Goal: Book appointment/travel/reservation

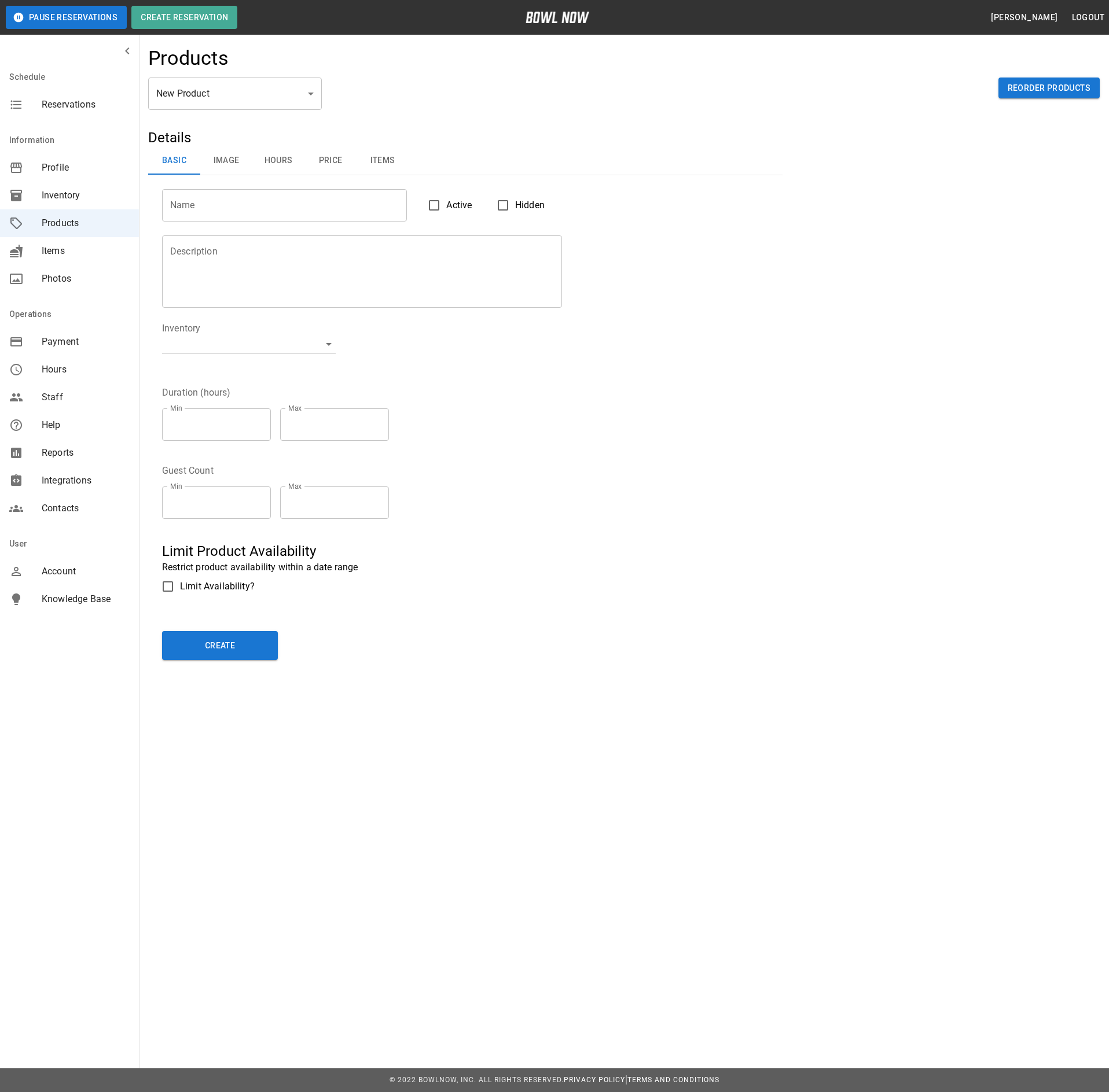
click at [81, 108] on span "Reservations" at bounding box center [85, 104] width 88 height 14
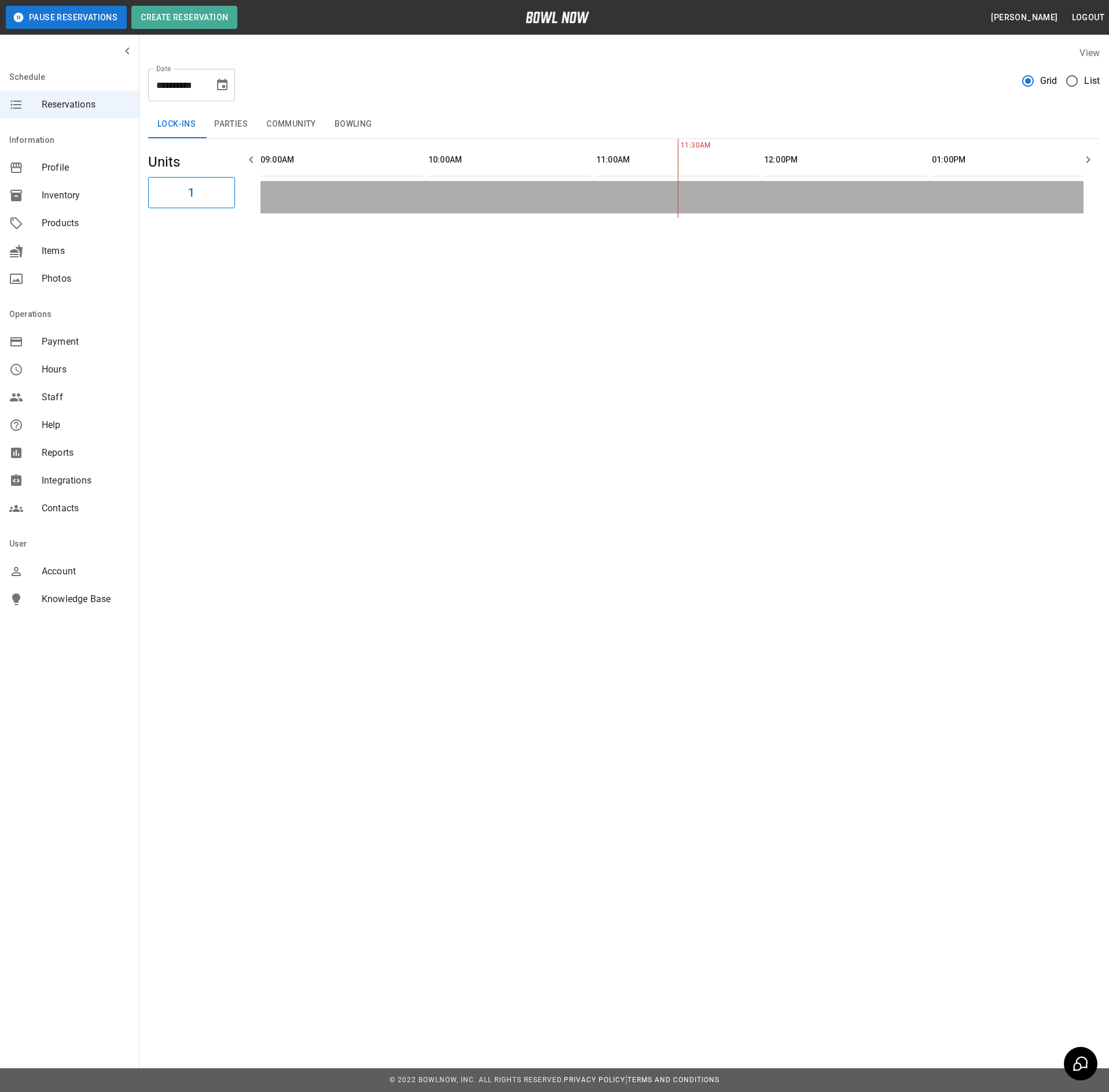
scroll to position [0, 335]
click at [230, 125] on button "Parties" at bounding box center [230, 124] width 52 height 28
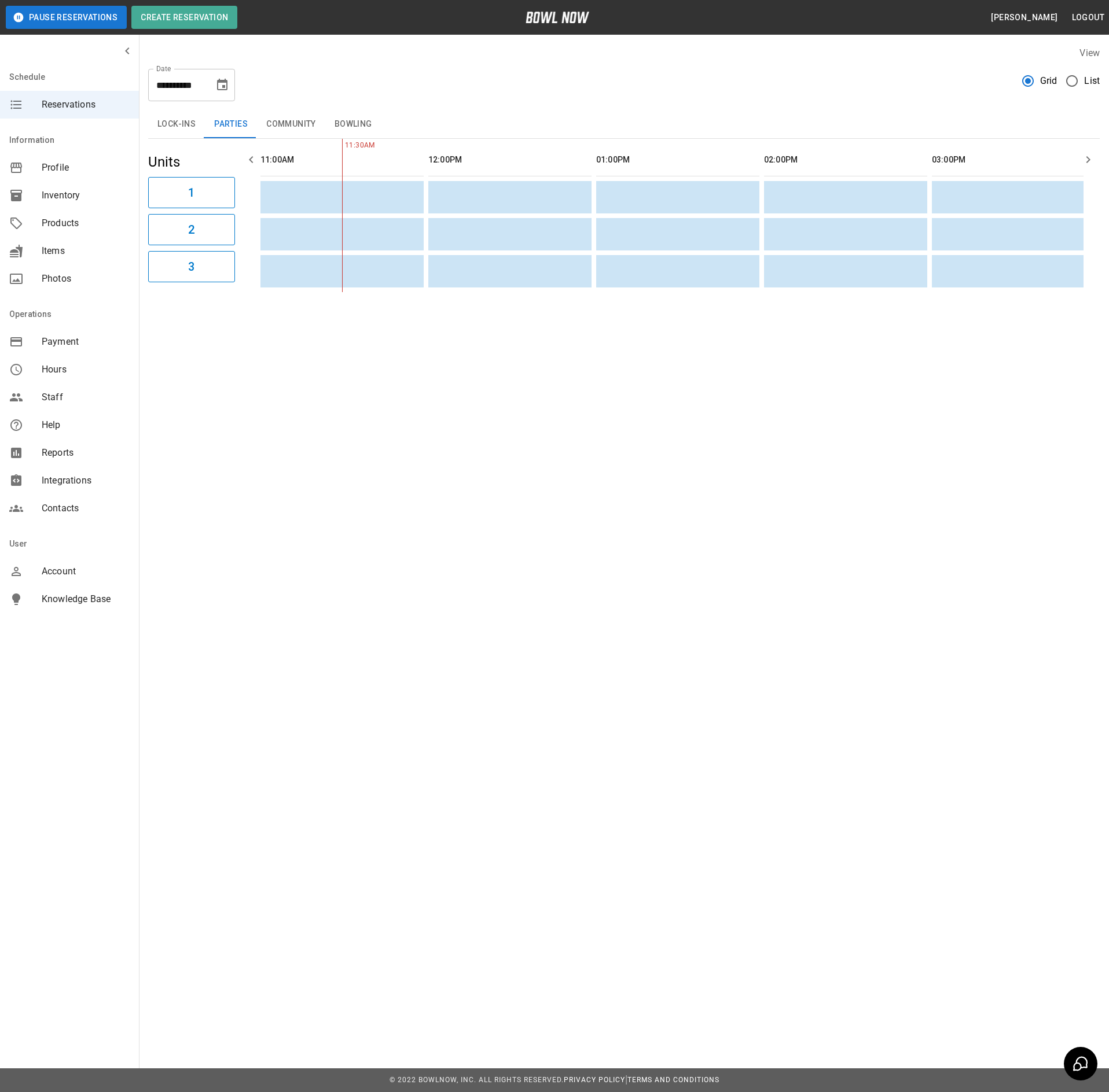
click at [279, 120] on button "Community" at bounding box center [291, 124] width 68 height 28
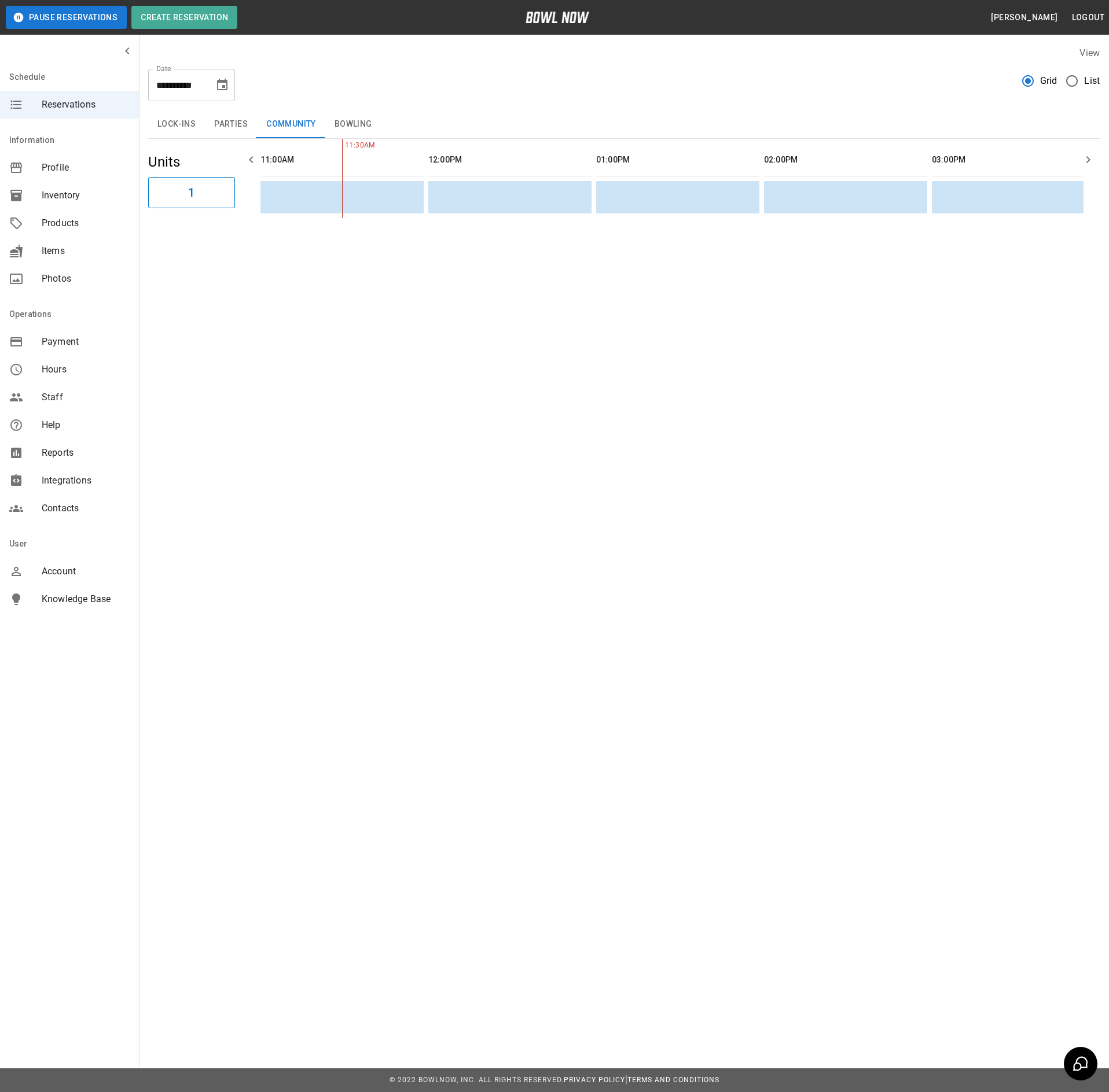
click at [346, 120] on button "Bowling" at bounding box center [353, 124] width 56 height 28
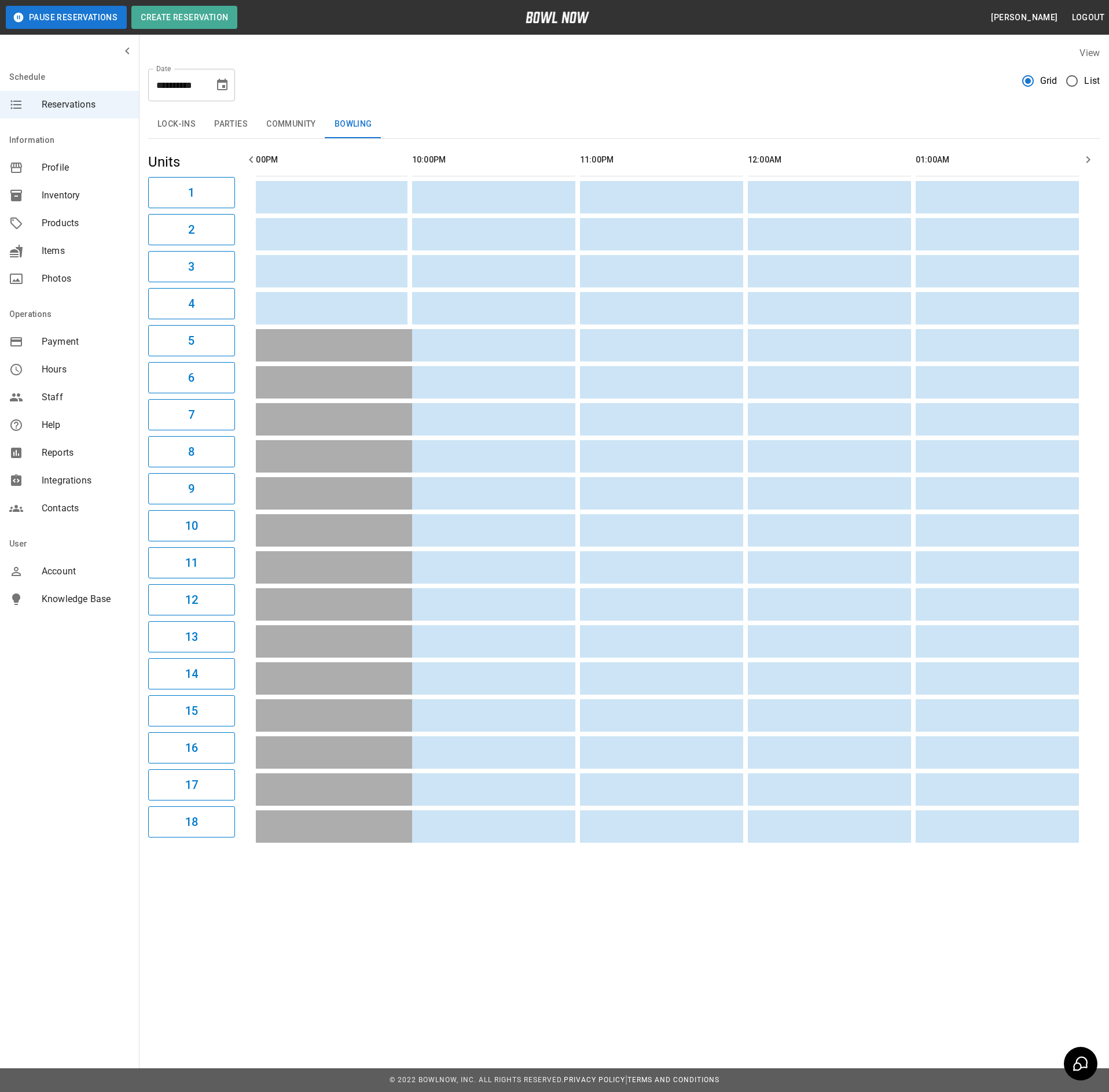
scroll to position [0, 0]
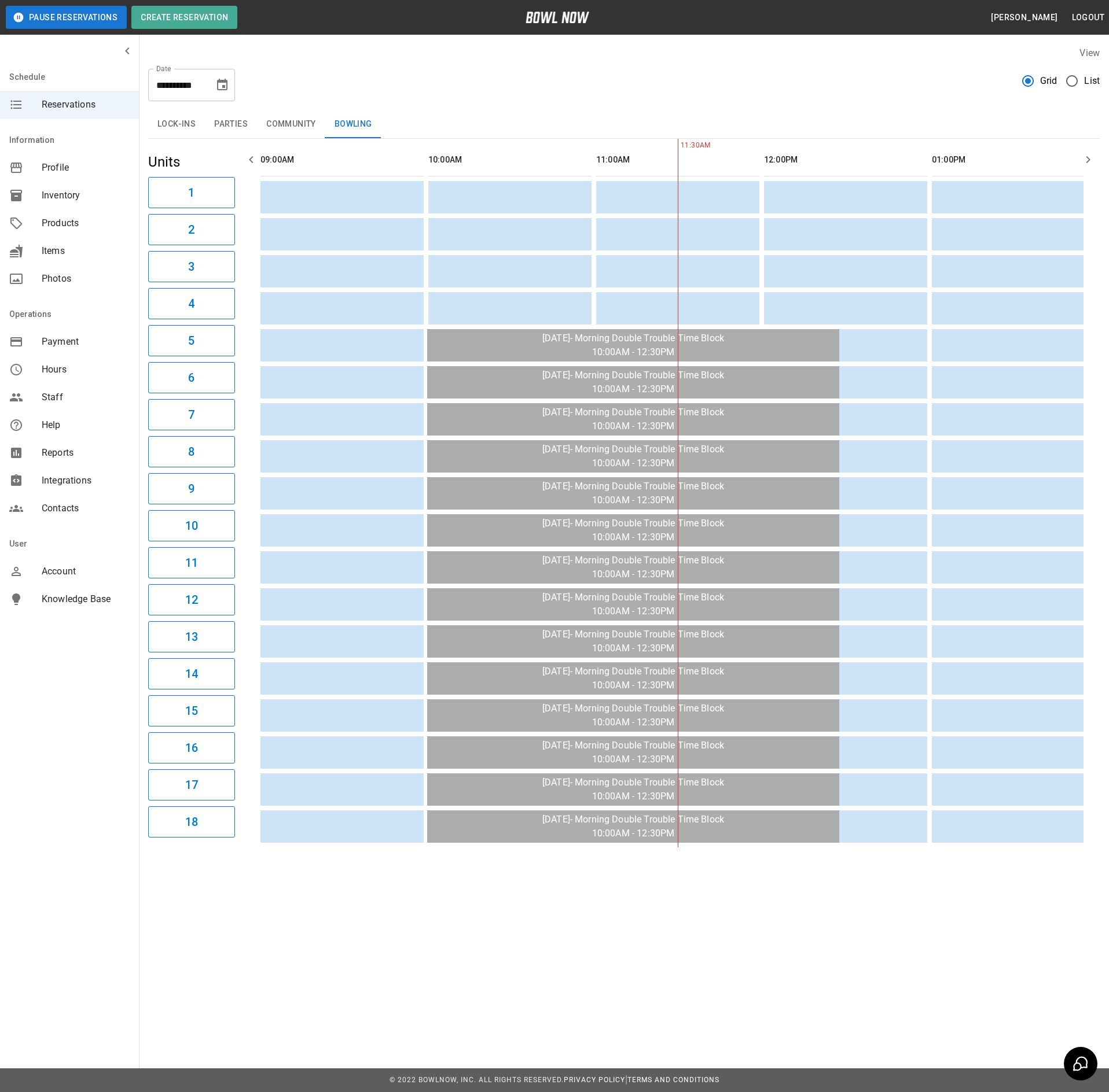
click at [221, 93] on button "Choose date, selected date is Sep 18, 2025" at bounding box center [222, 84] width 23 height 23
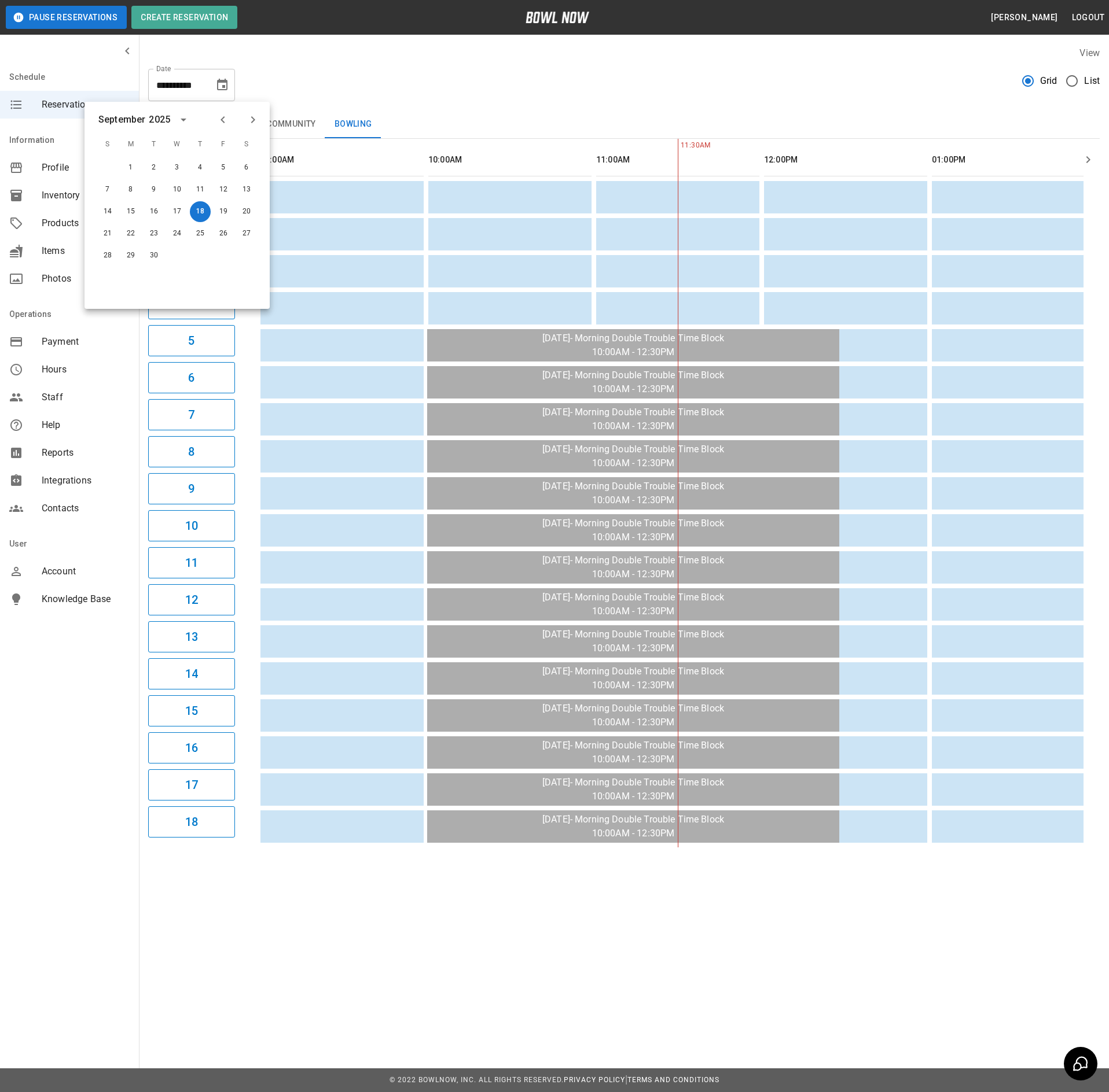
drag, startPoint x: 418, startPoint y: 84, endPoint x: 486, endPoint y: 84, distance: 68.0
click at [419, 84] on div "**********" at bounding box center [624, 80] width 951 height 41
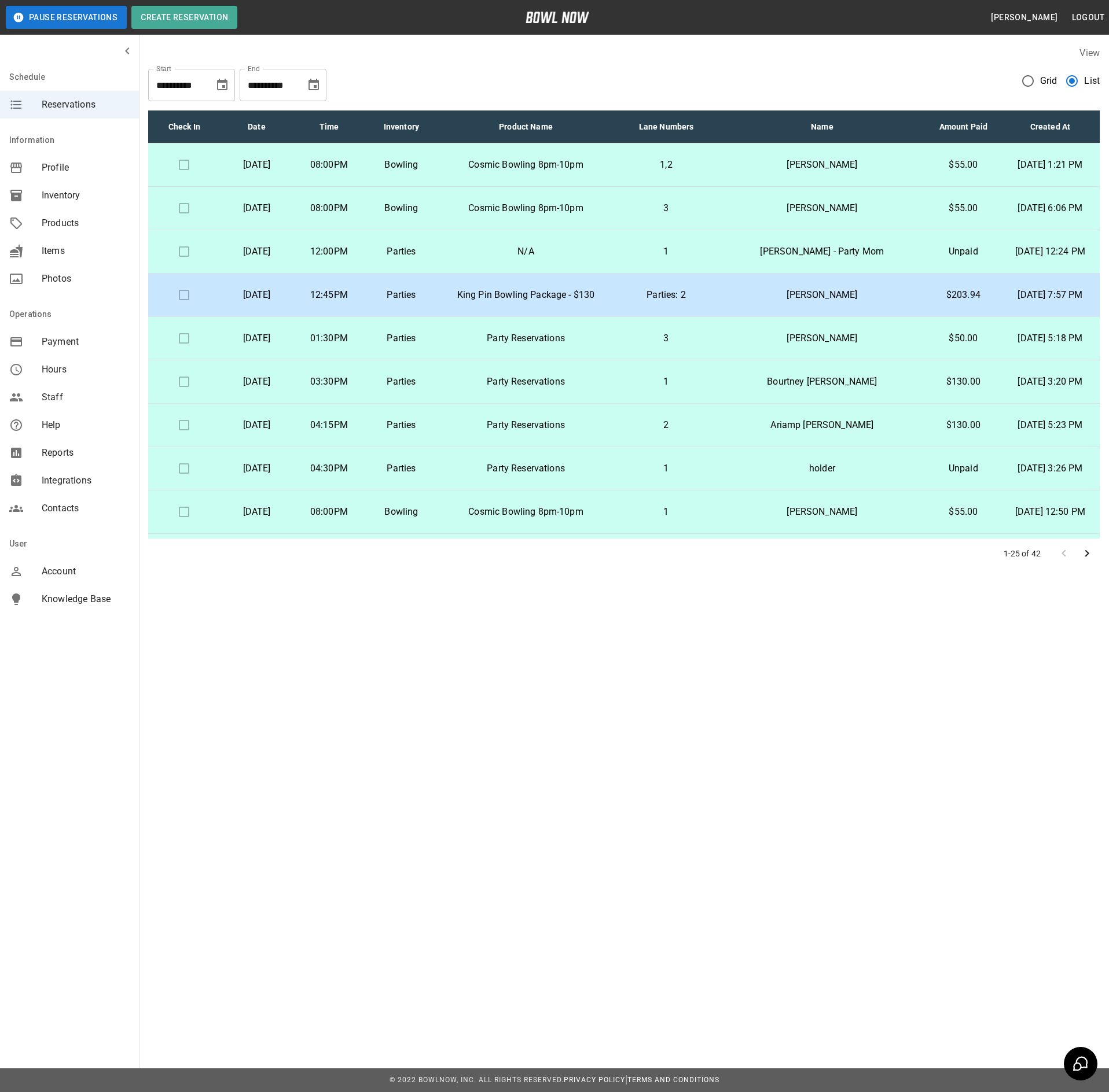
click at [221, 82] on icon "Choose date, selected date is Sep 18, 2025" at bounding box center [222, 84] width 10 height 12
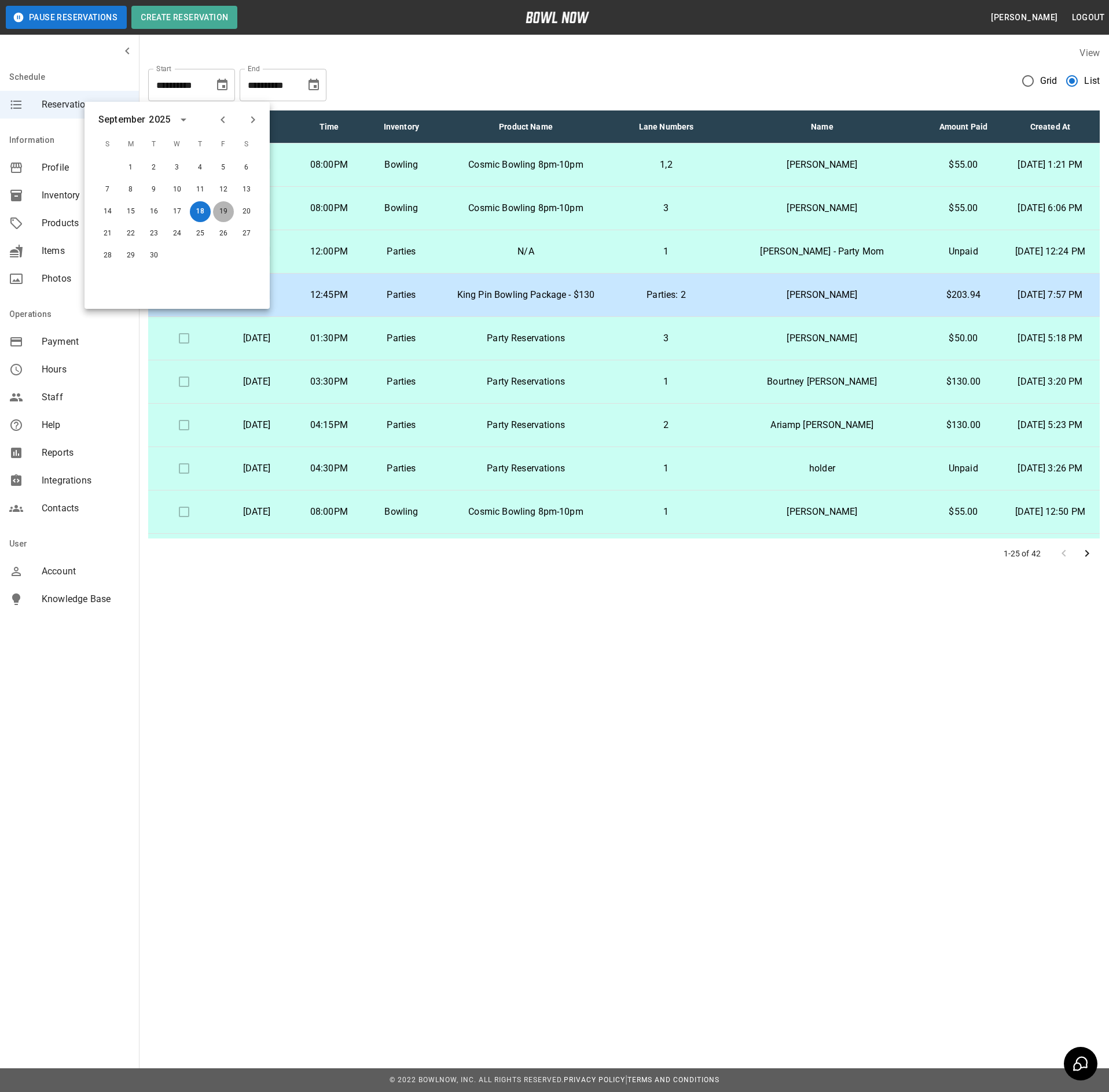
click at [220, 211] on button "19" at bounding box center [223, 211] width 21 height 21
type input "**********"
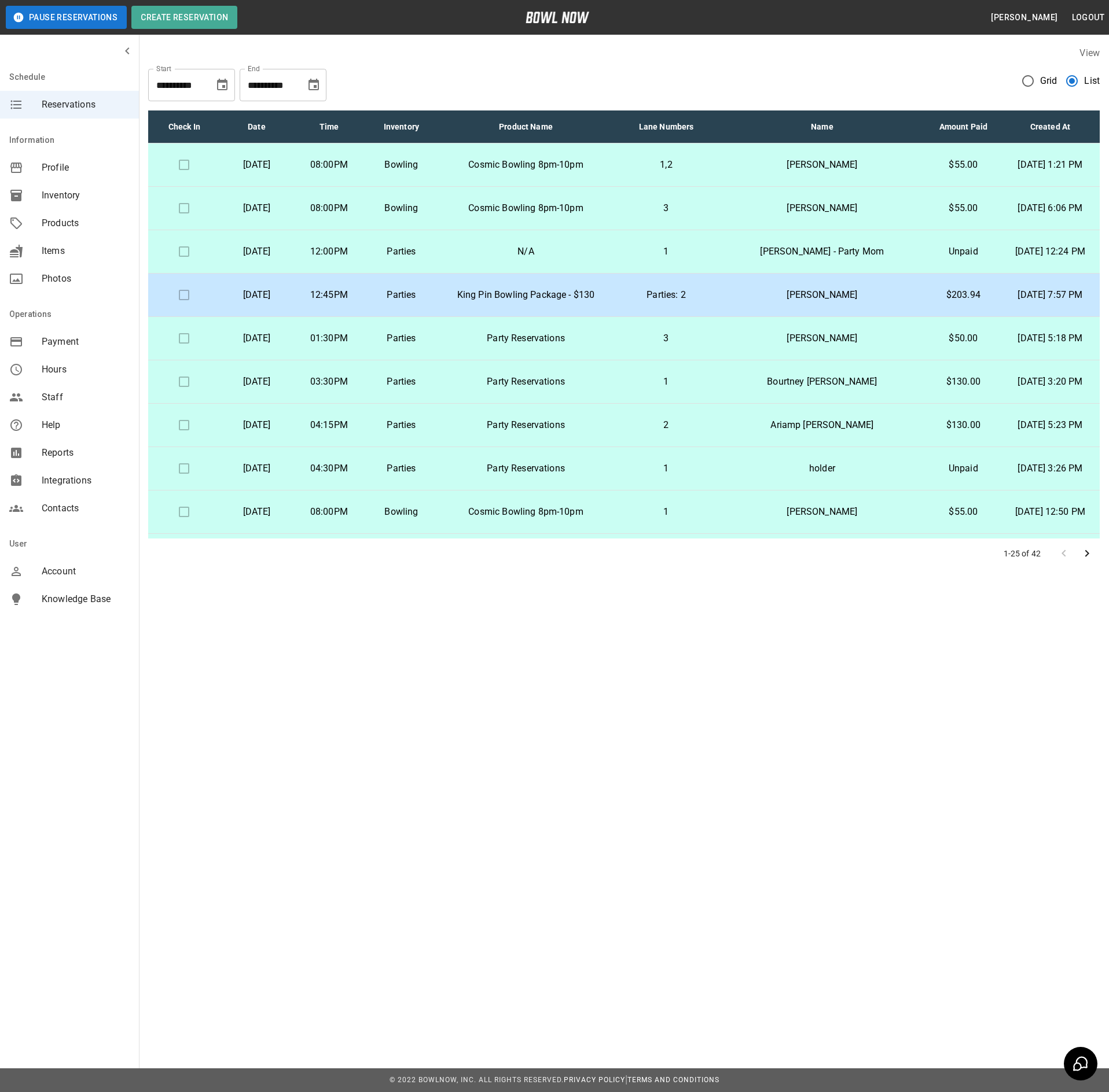
click at [323, 75] on div "**********" at bounding box center [283, 85] width 87 height 32
click at [317, 80] on icon "Choose date, selected date is Oct 18, 2025" at bounding box center [313, 84] width 10 height 12
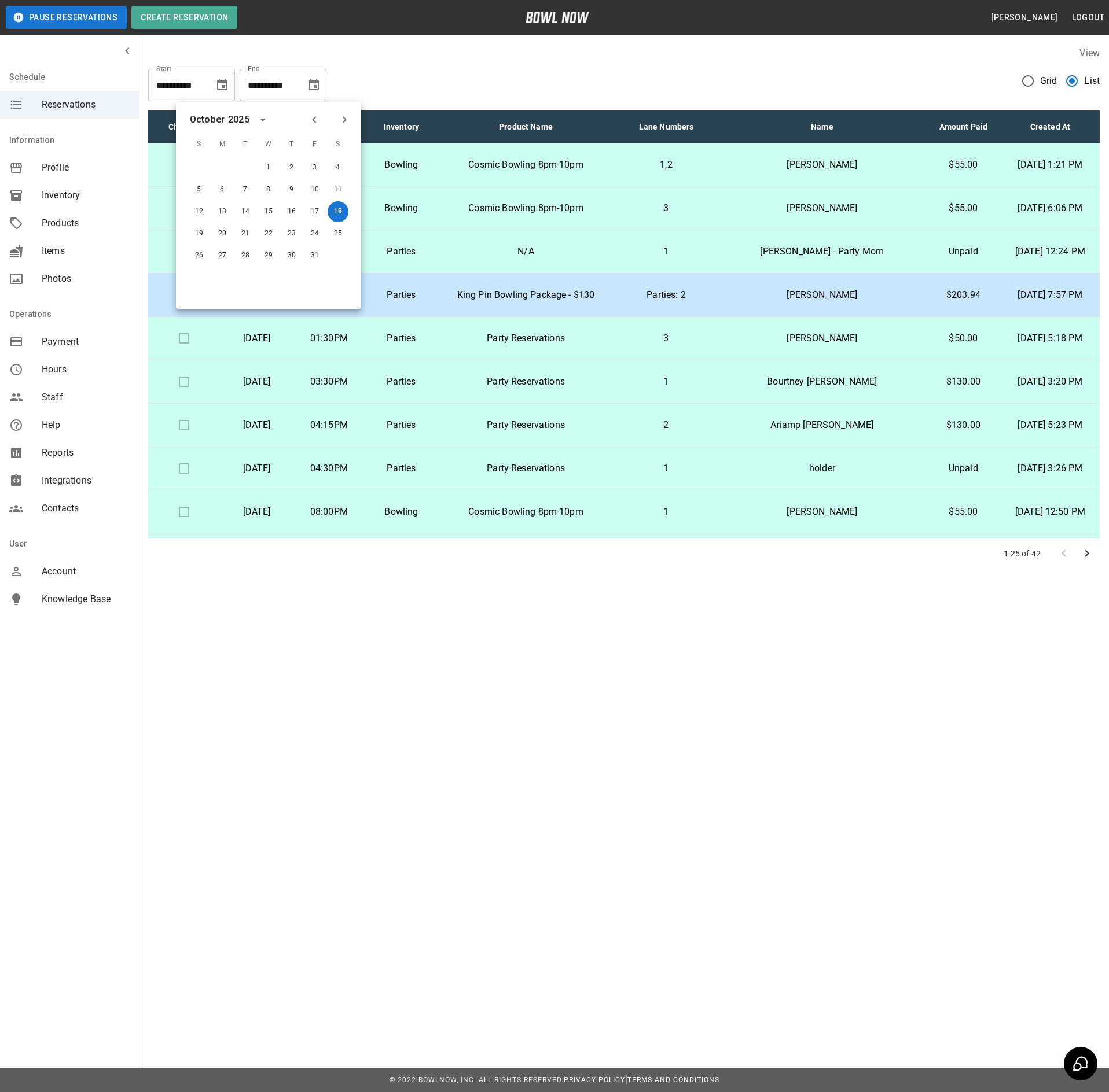
click at [319, 113] on icon "Previous month" at bounding box center [314, 120] width 14 height 14
click at [293, 234] on button "25" at bounding box center [292, 234] width 21 height 21
type input "**********"
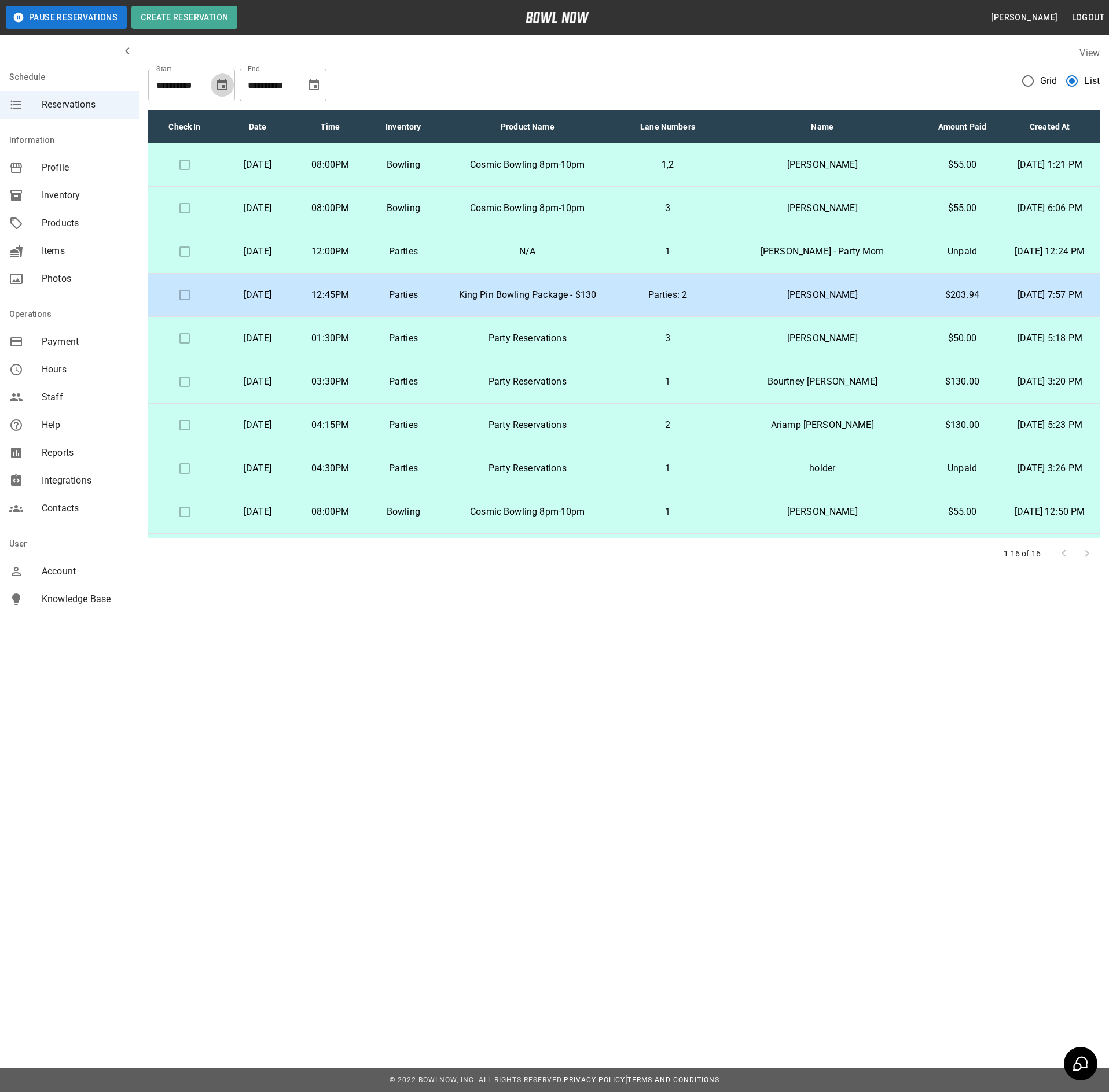
click at [227, 89] on icon "Choose date, selected date is Sep 19, 2025" at bounding box center [222, 84] width 10 height 12
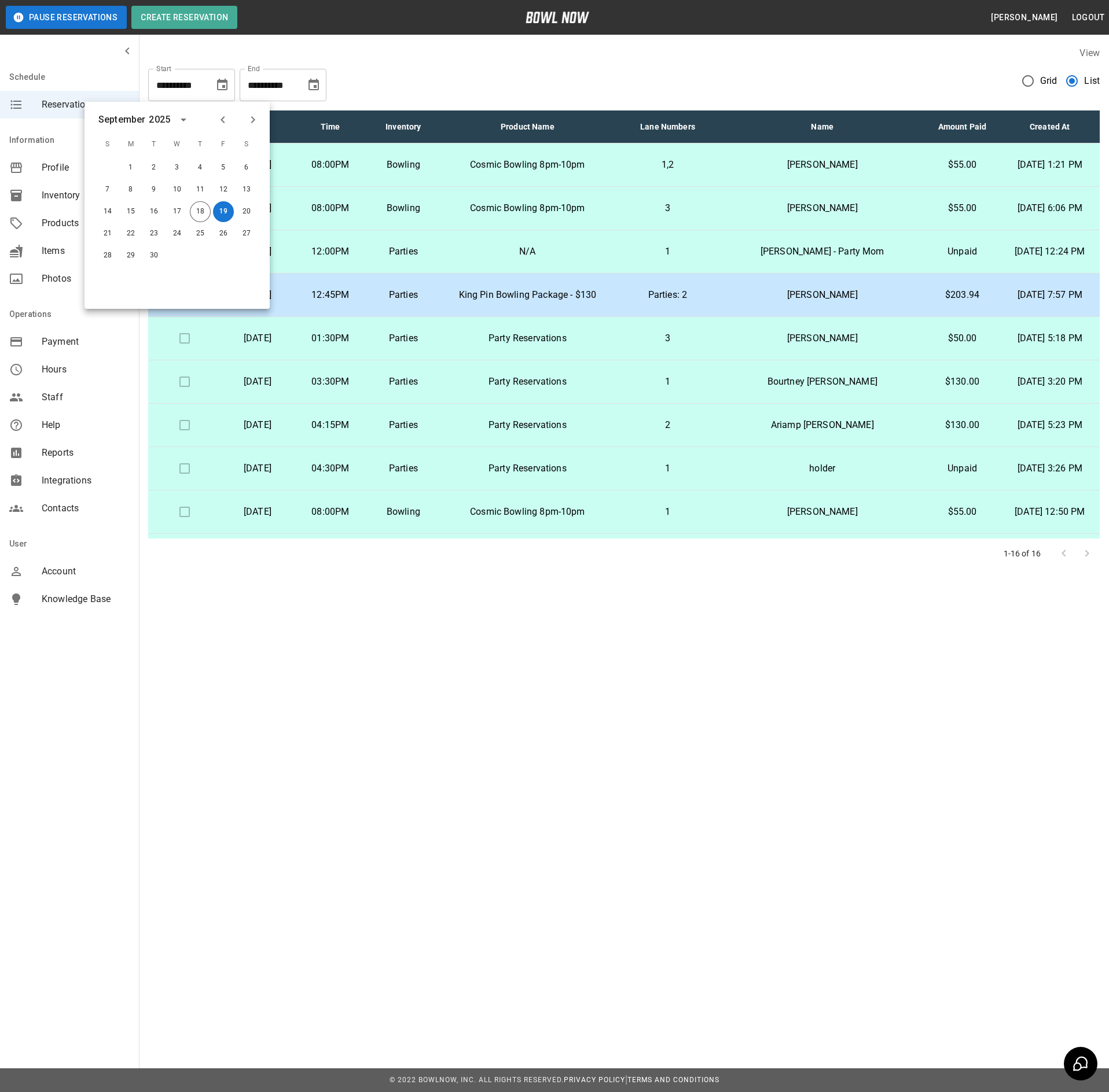
click at [364, 96] on div "**********" at bounding box center [624, 80] width 951 height 41
click at [345, 72] on div "**********" at bounding box center [624, 80] width 951 height 41
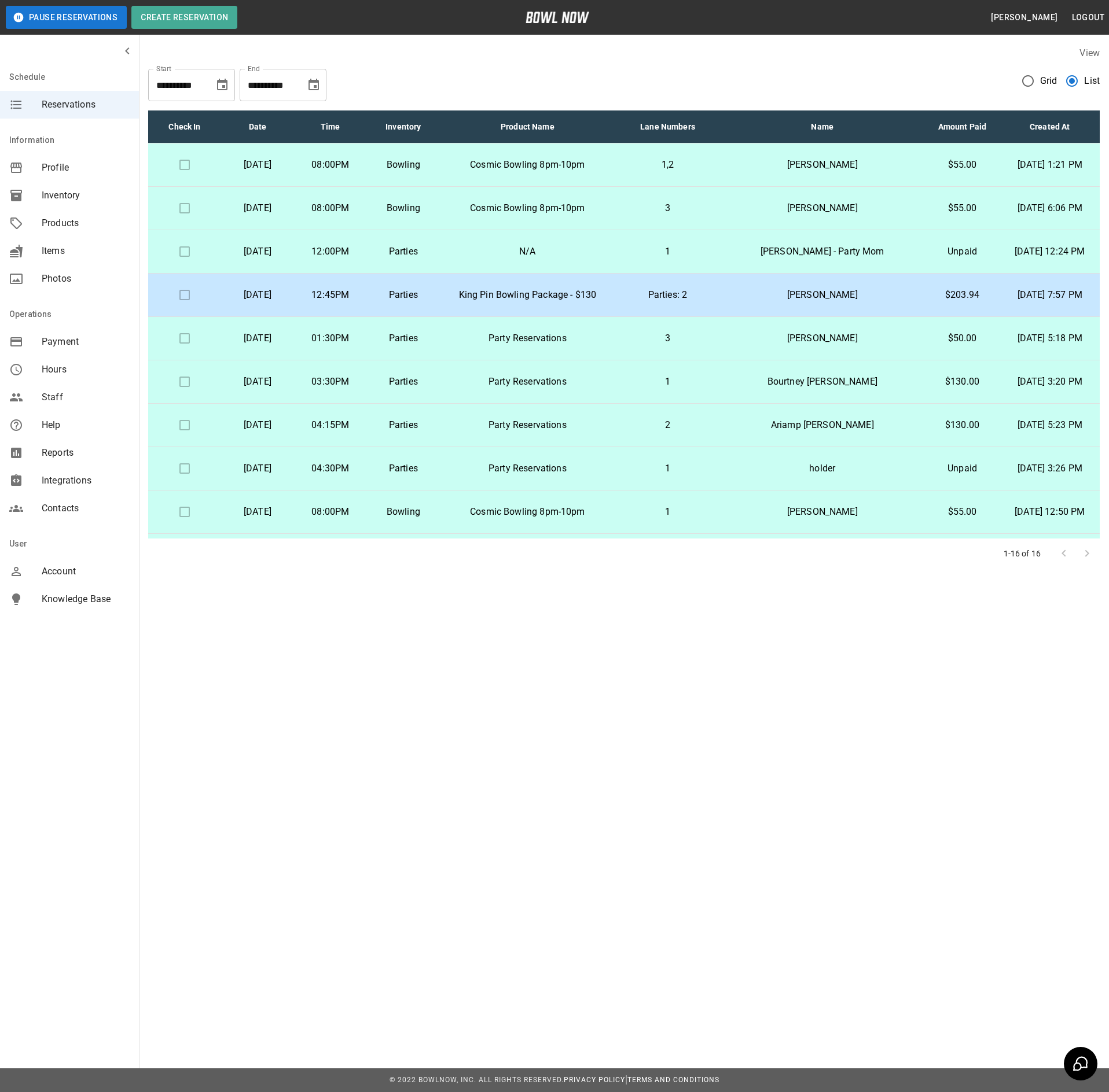
click at [1084, 552] on div at bounding box center [1075, 553] width 46 height 23
click at [1063, 554] on div at bounding box center [1075, 553] width 46 height 23
drag, startPoint x: 1063, startPoint y: 554, endPoint x: 971, endPoint y: 511, distance: 101.6
click at [1061, 554] on div at bounding box center [1075, 553] width 46 height 23
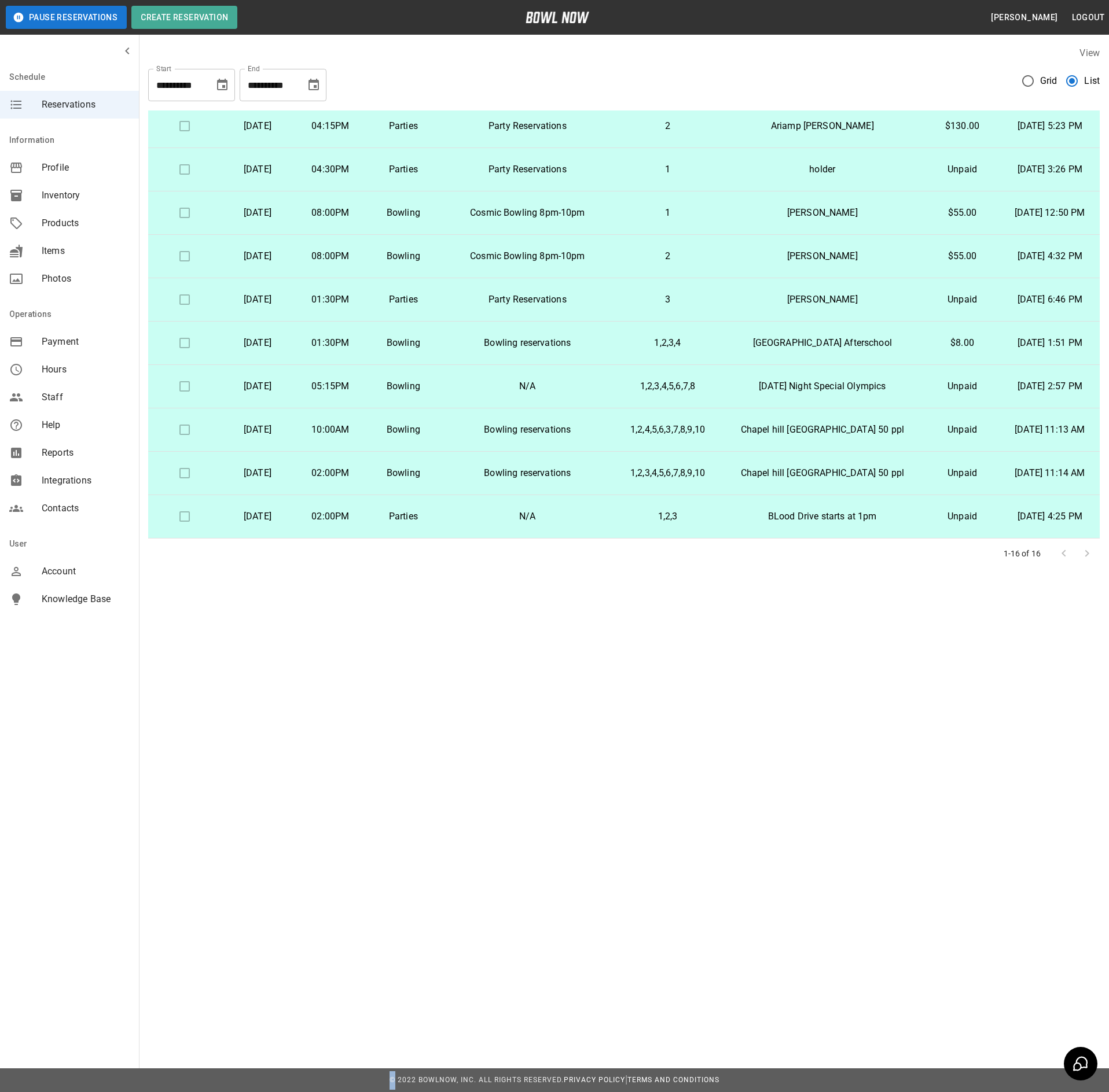
scroll to position [12, 0]
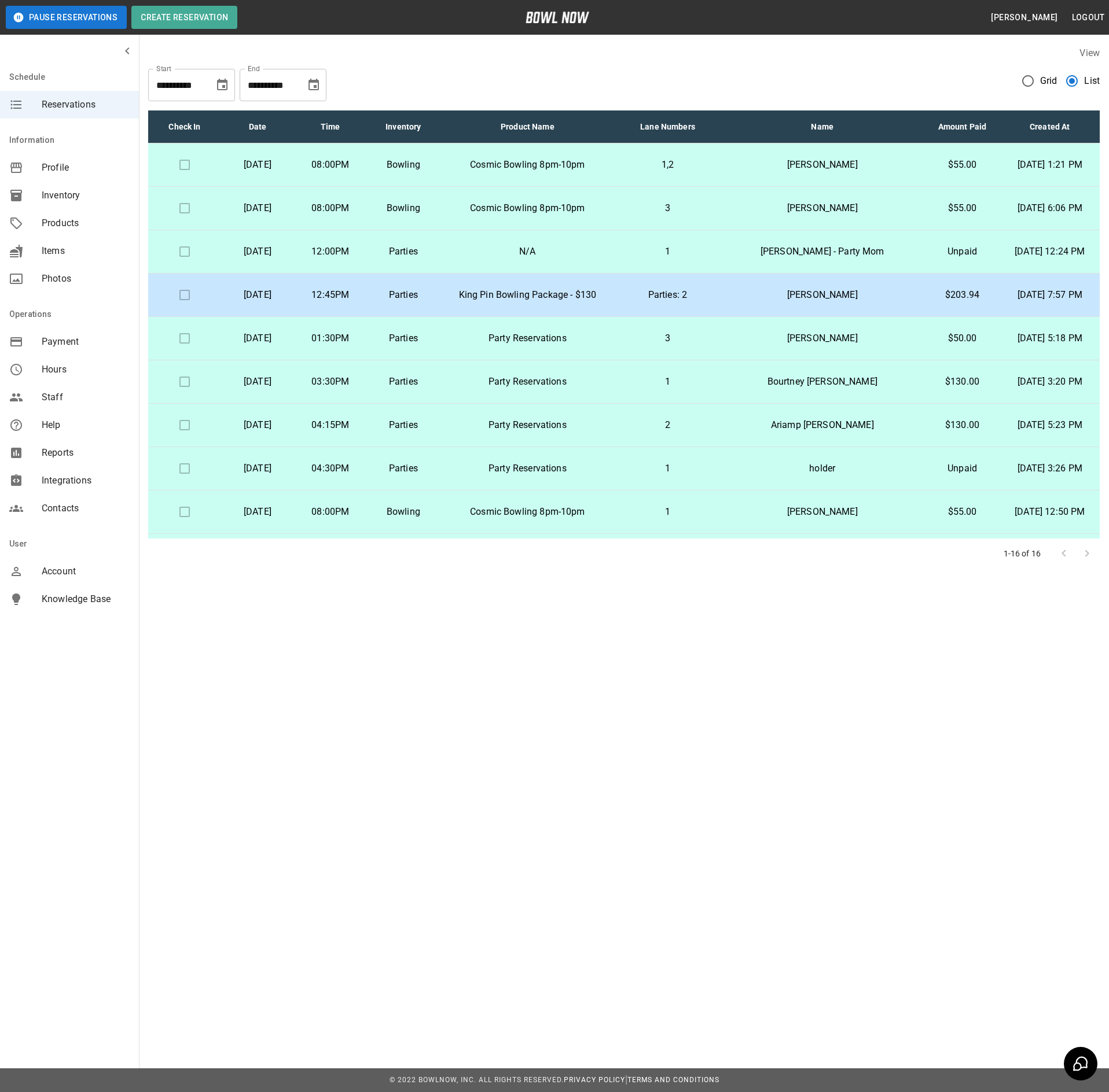
click at [357, 476] on p "04:30PM" at bounding box center [330, 469] width 55 height 14
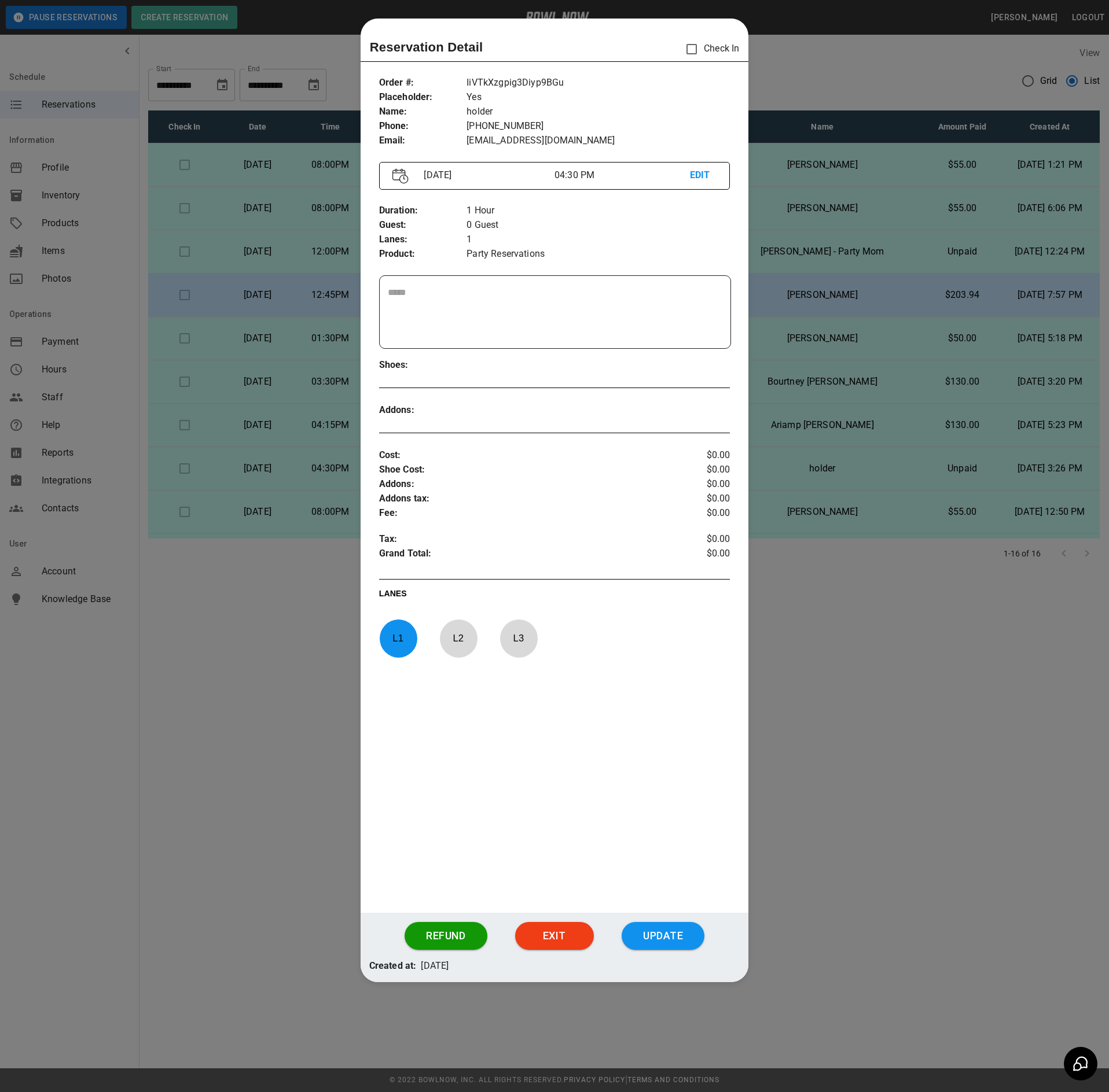
click at [309, 577] on div at bounding box center [554, 546] width 1109 height 1092
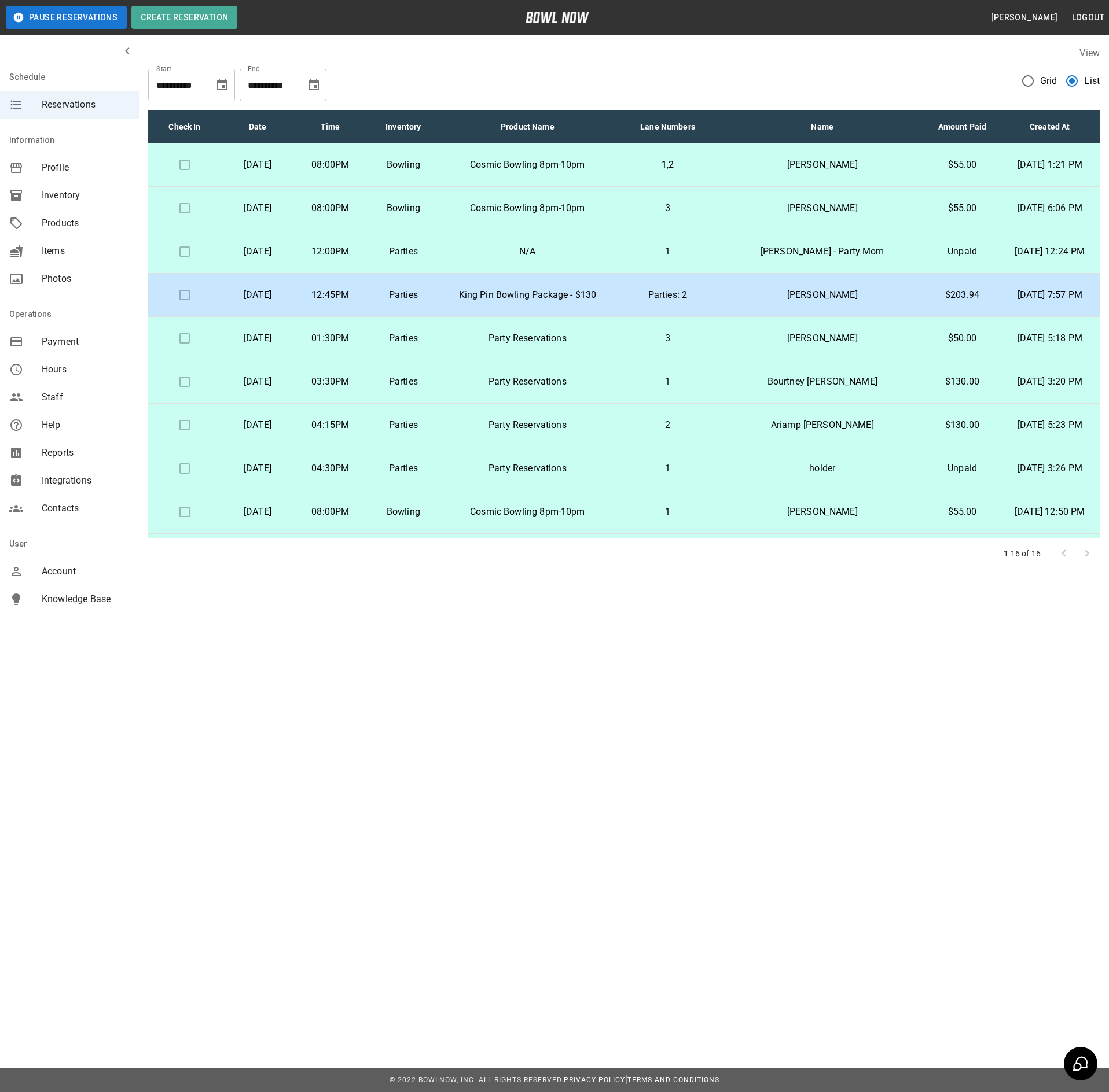
click at [678, 251] on p "1" at bounding box center [667, 252] width 86 height 14
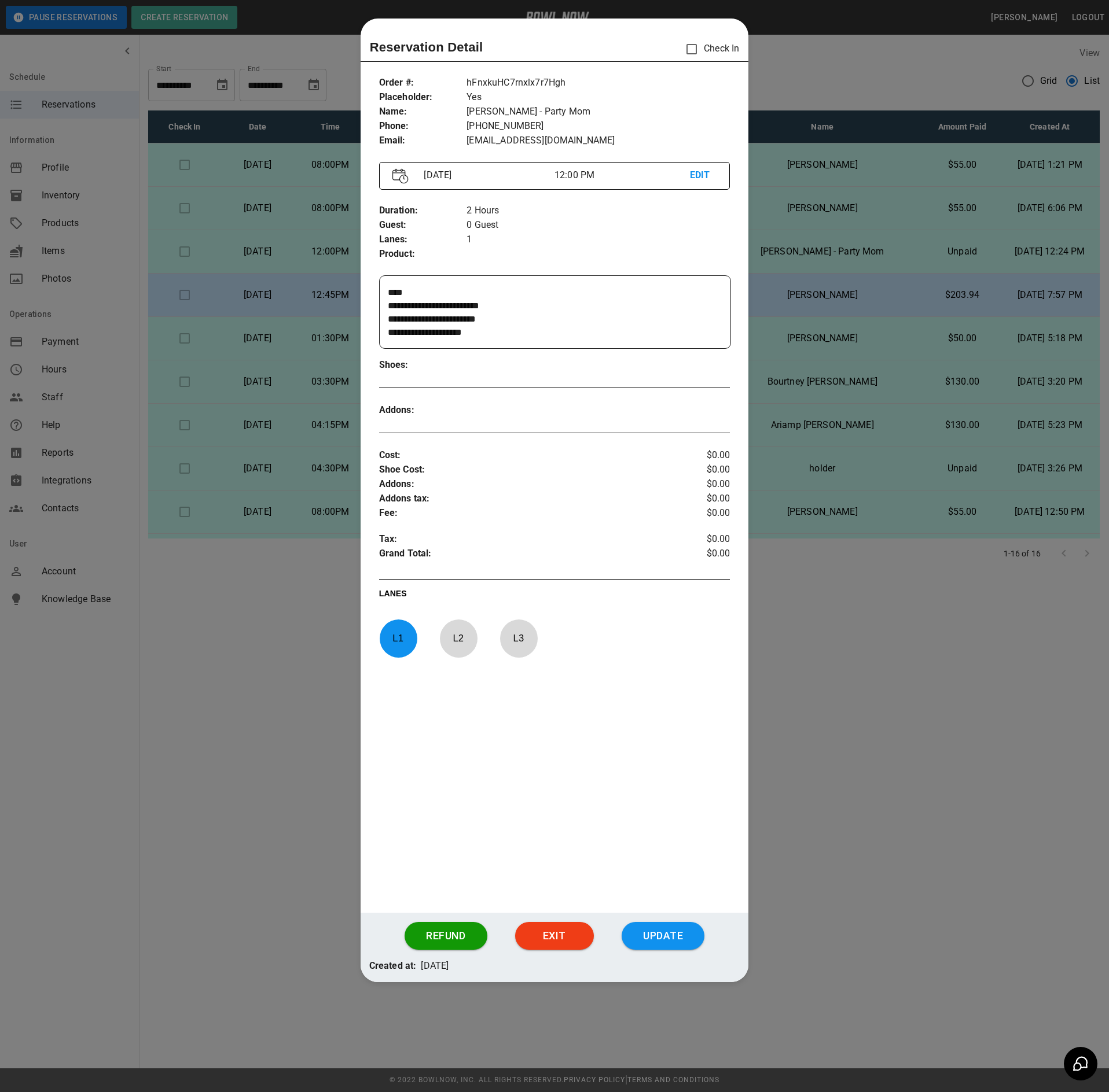
click at [898, 594] on div at bounding box center [554, 546] width 1109 height 1092
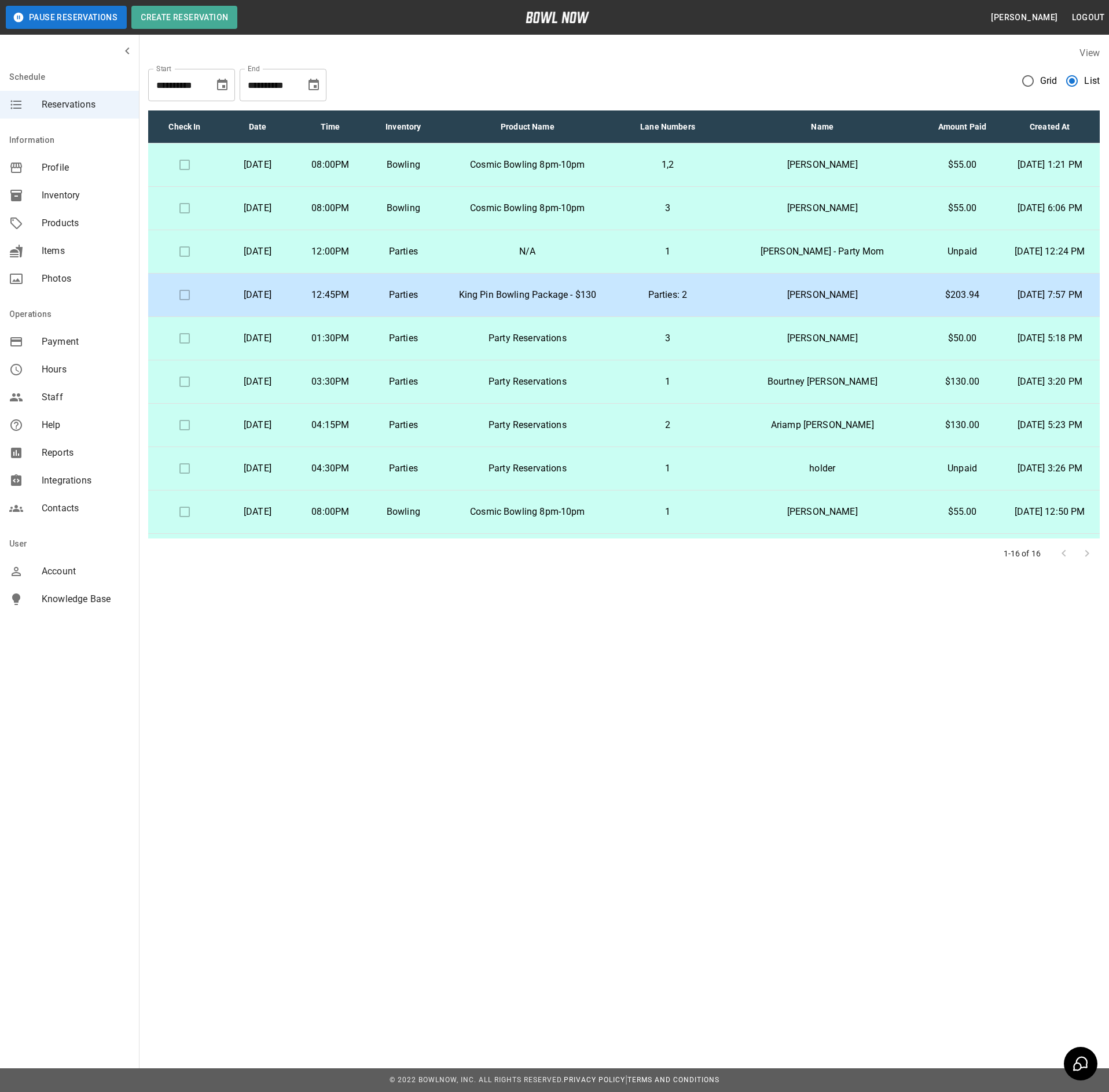
click at [431, 345] on p "Parties" at bounding box center [403, 339] width 55 height 14
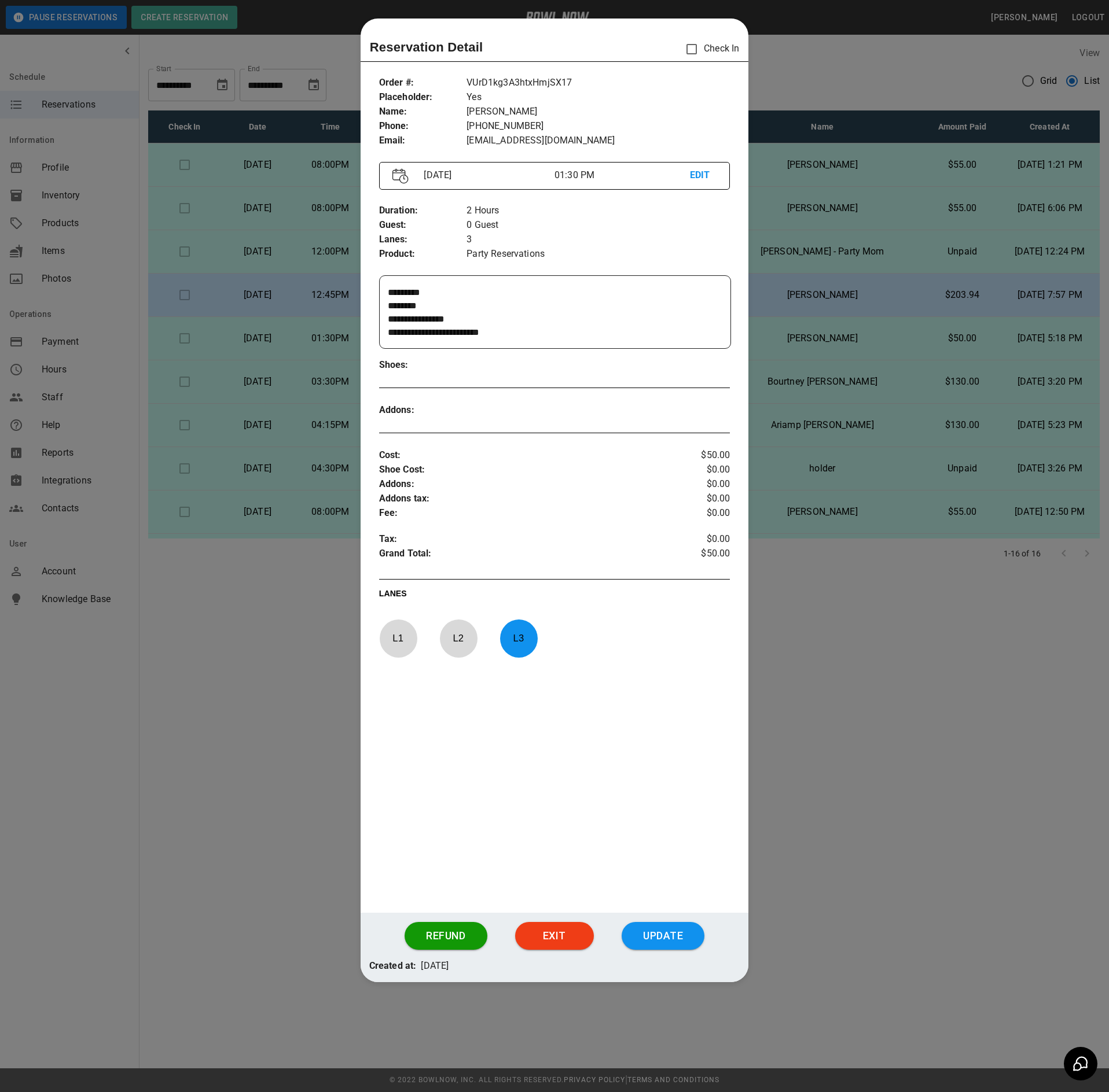
click at [268, 635] on div at bounding box center [554, 546] width 1109 height 1092
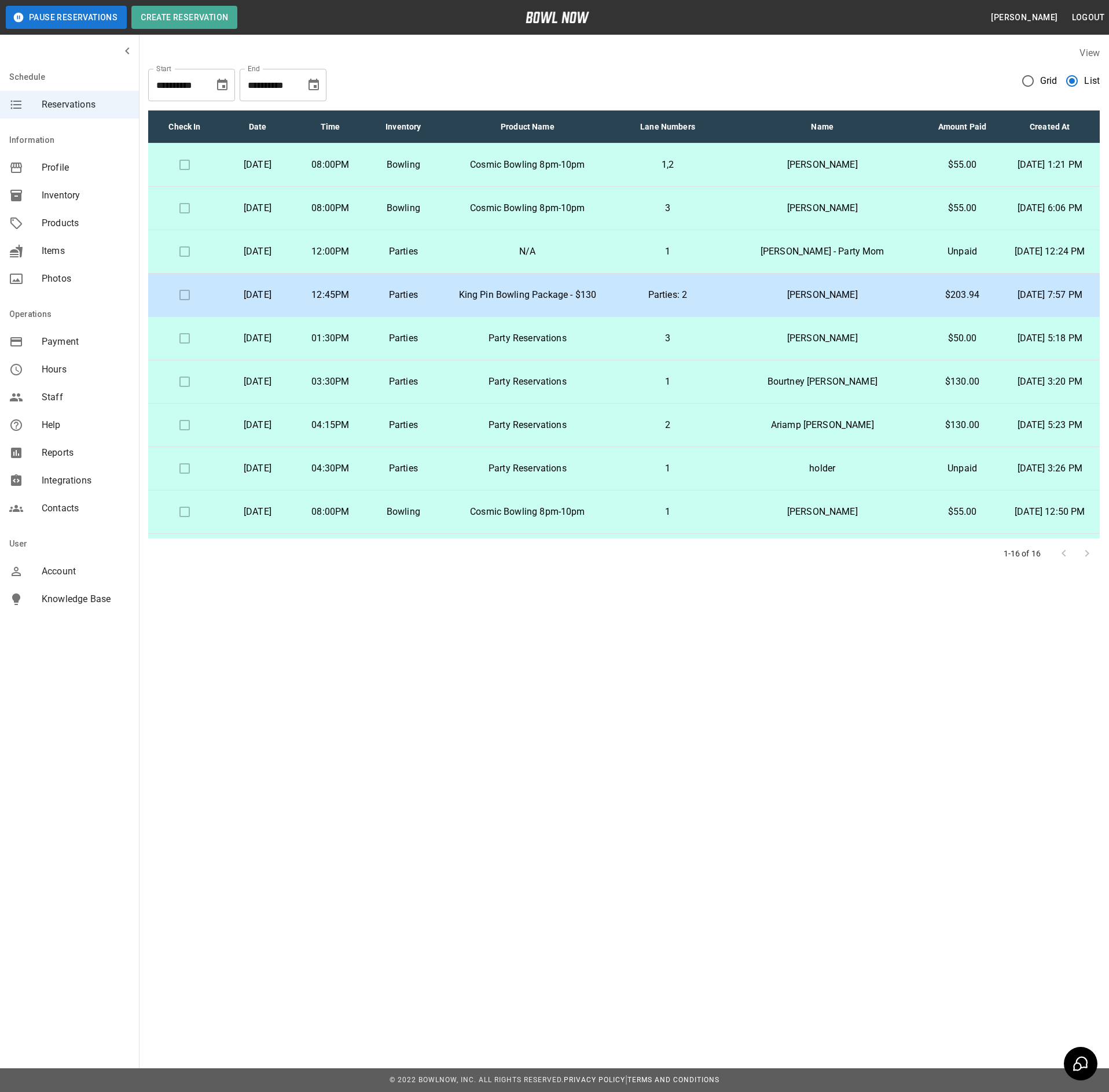
click at [367, 390] on td "03:30PM" at bounding box center [330, 382] width 73 height 44
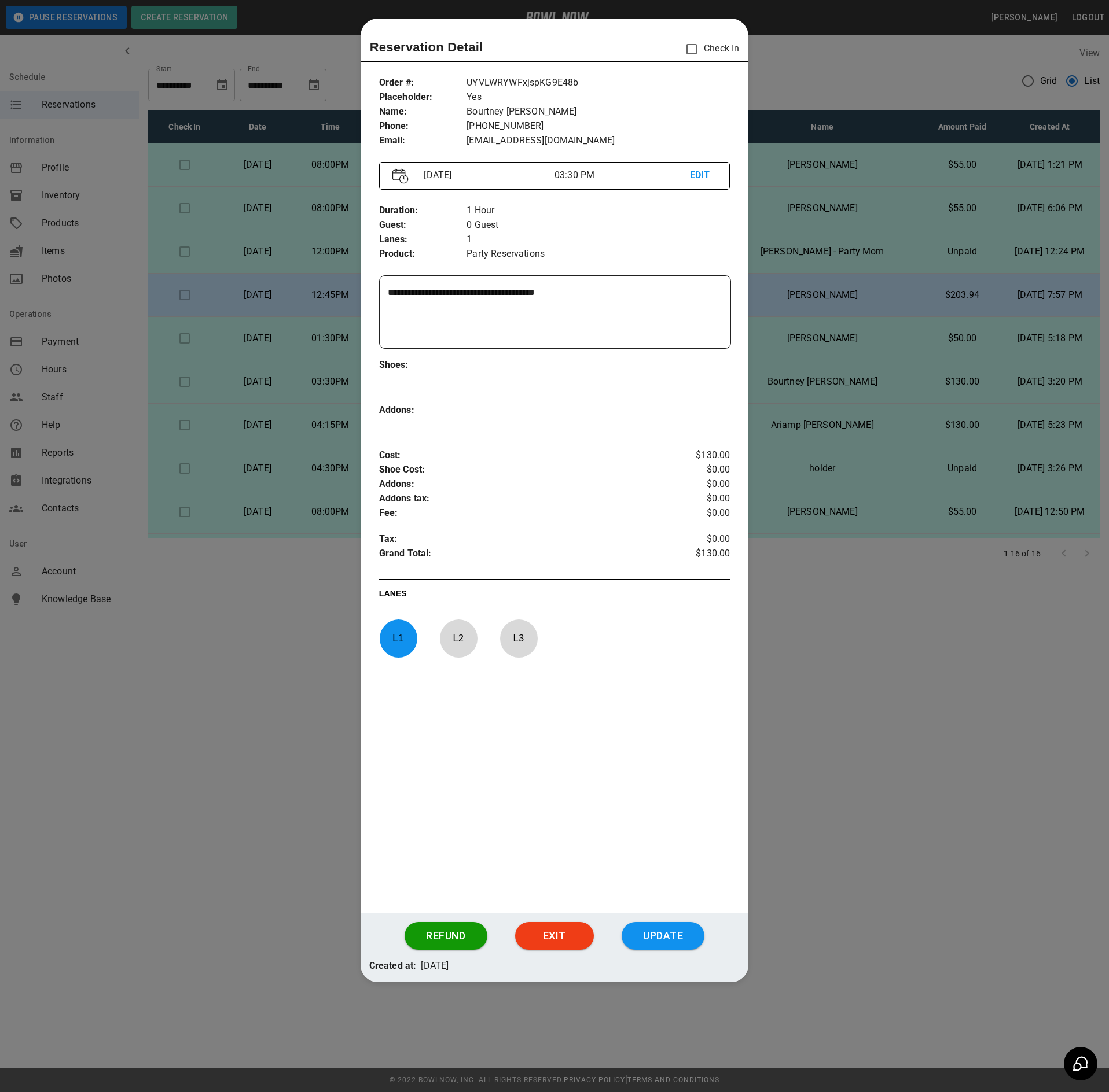
click at [261, 578] on div at bounding box center [554, 546] width 1109 height 1092
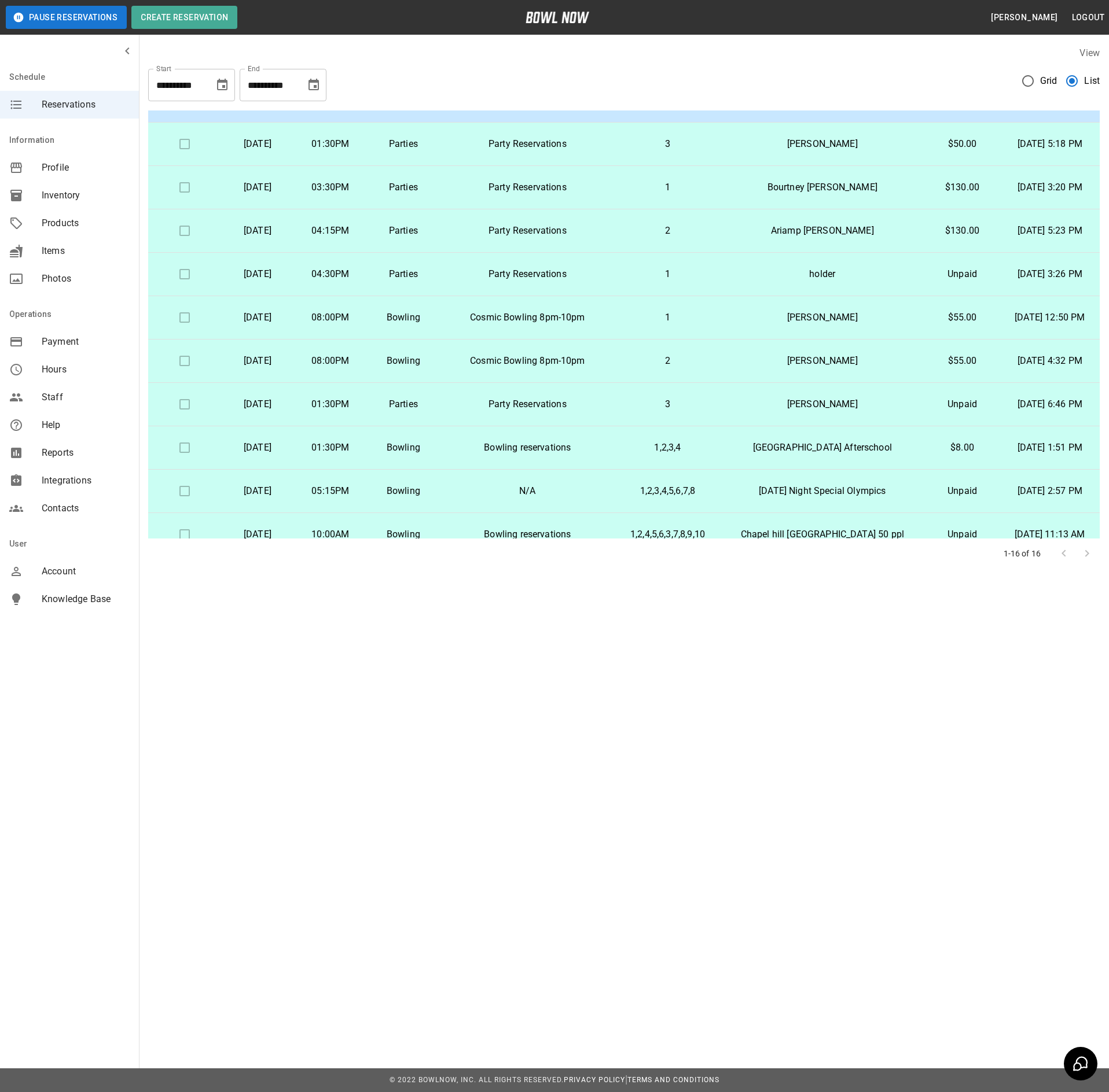
scroll to position [232, 0]
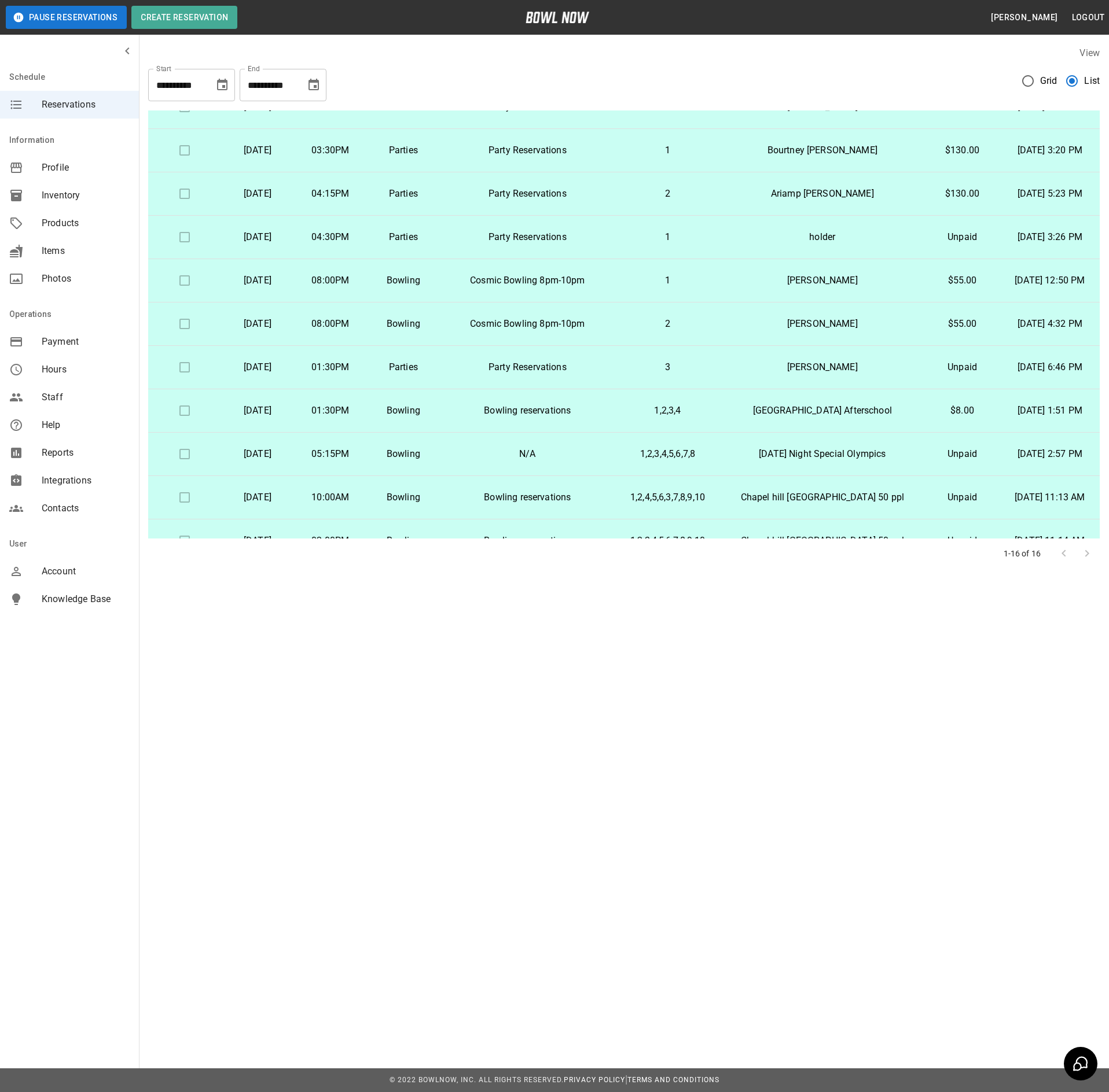
click at [294, 370] on td "Sunday, September 21st" at bounding box center [257, 368] width 73 height 44
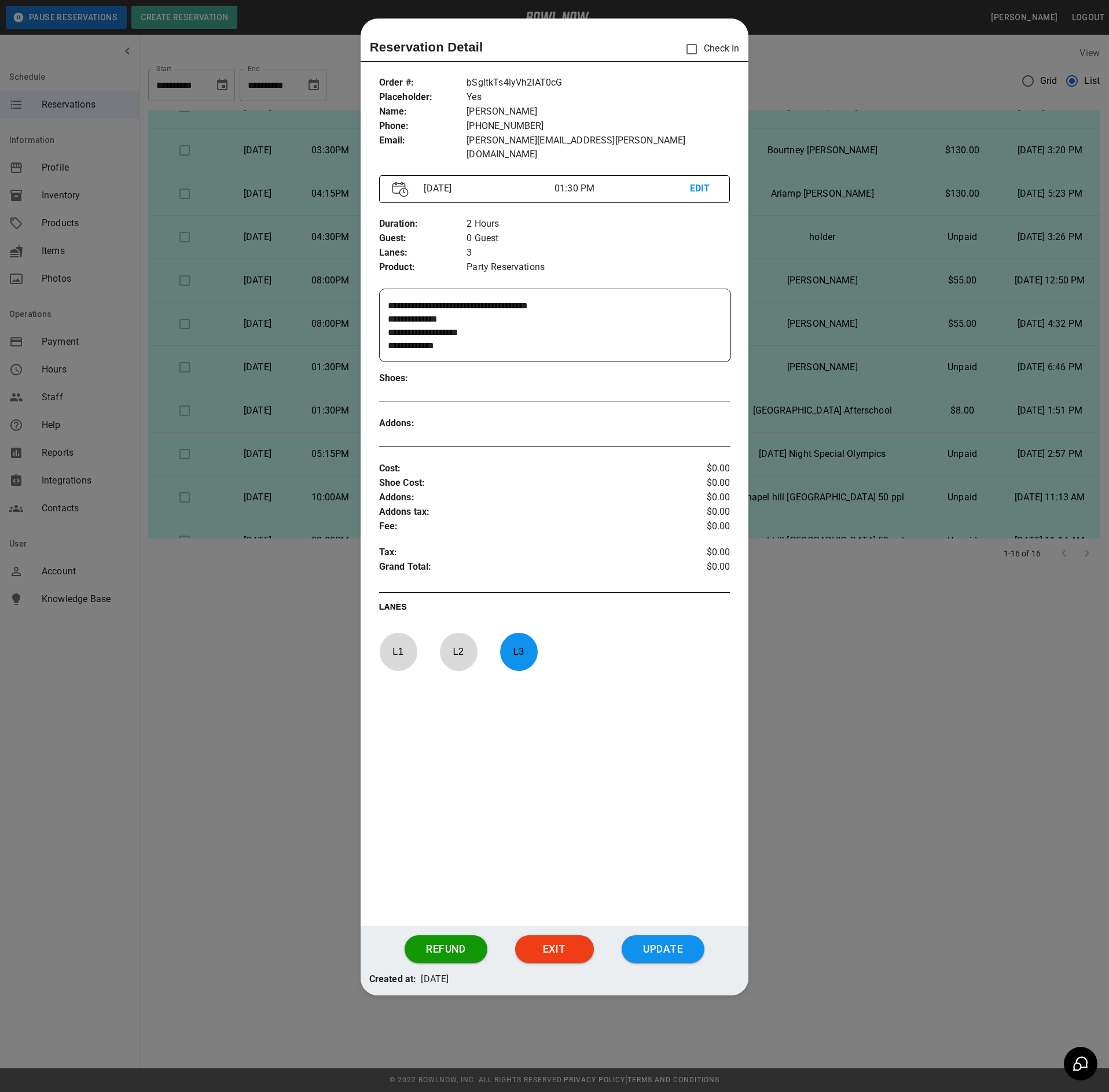
click at [348, 568] on div at bounding box center [554, 546] width 1109 height 1092
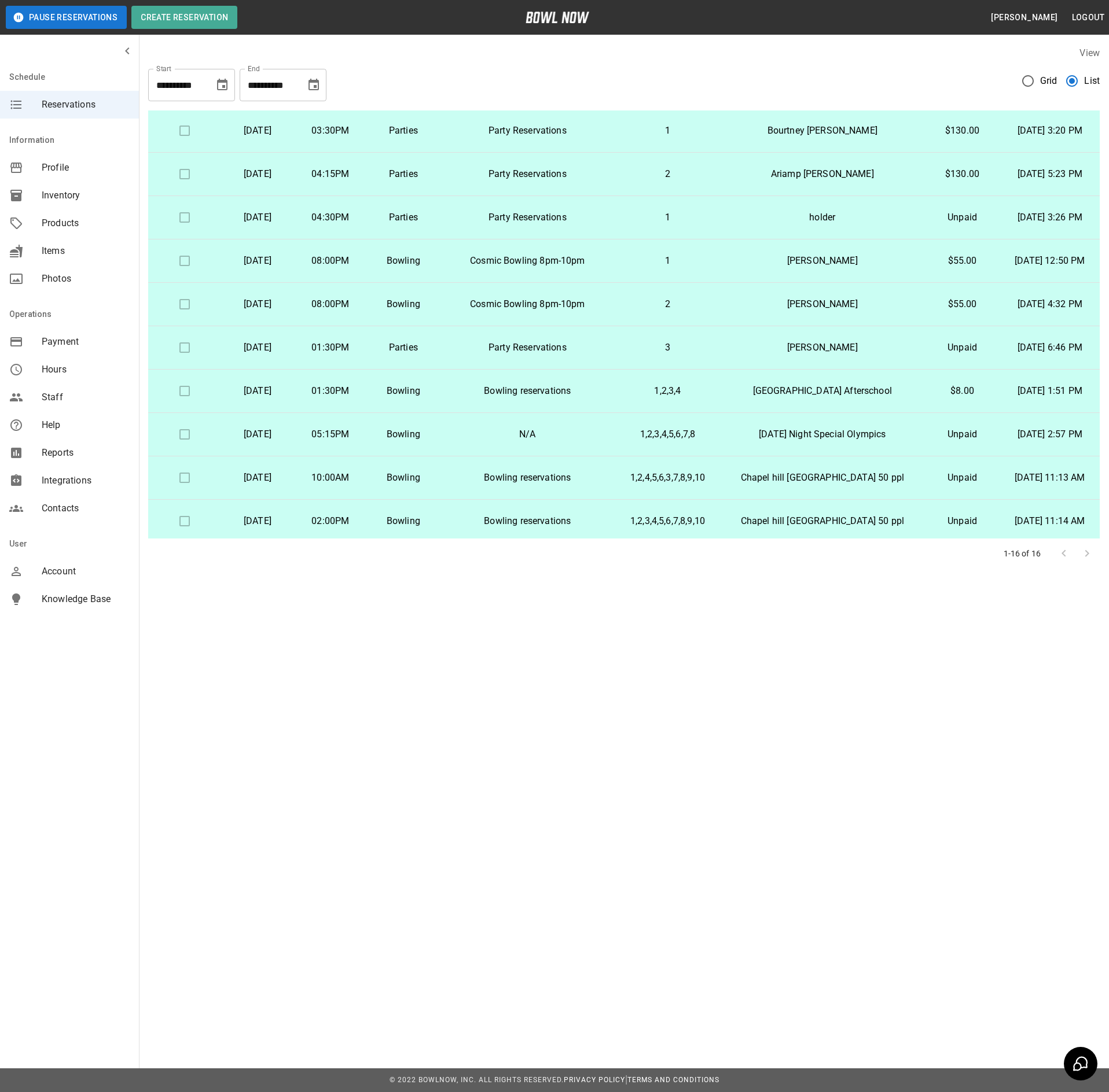
scroll to position [309, 0]
